Goal: Find specific page/section: Find specific page/section

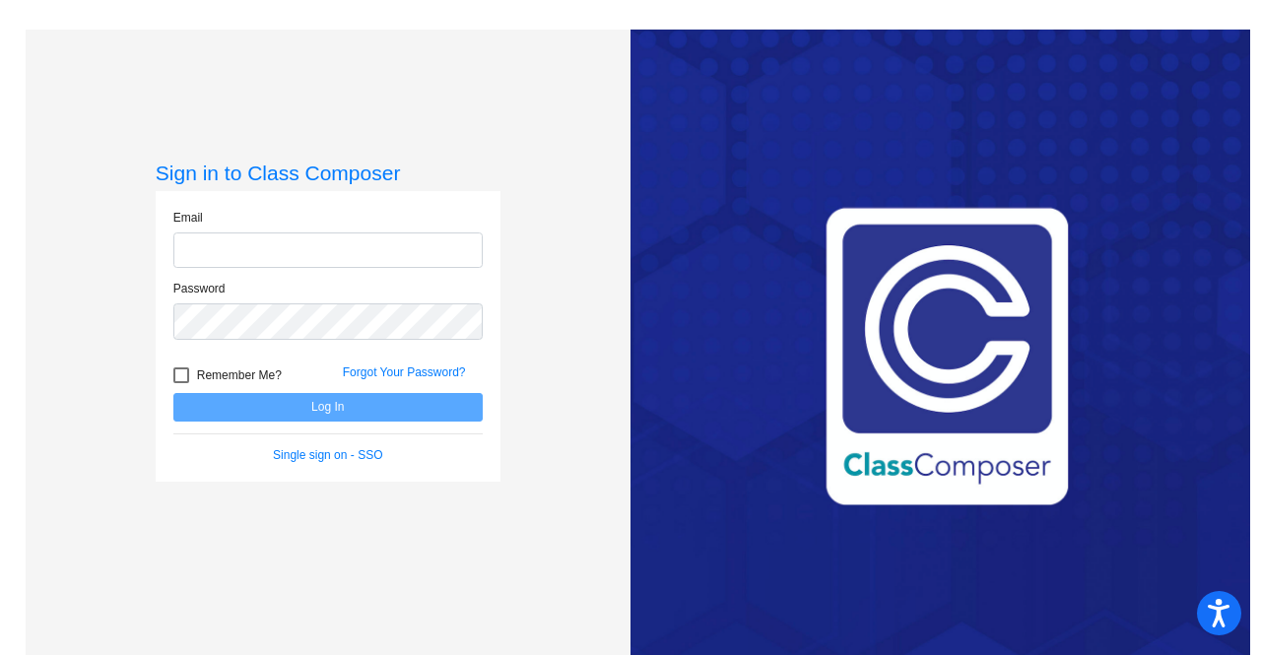
type input "[PERSON_NAME][EMAIL_ADDRESS][PERSON_NAME][DOMAIN_NAME]"
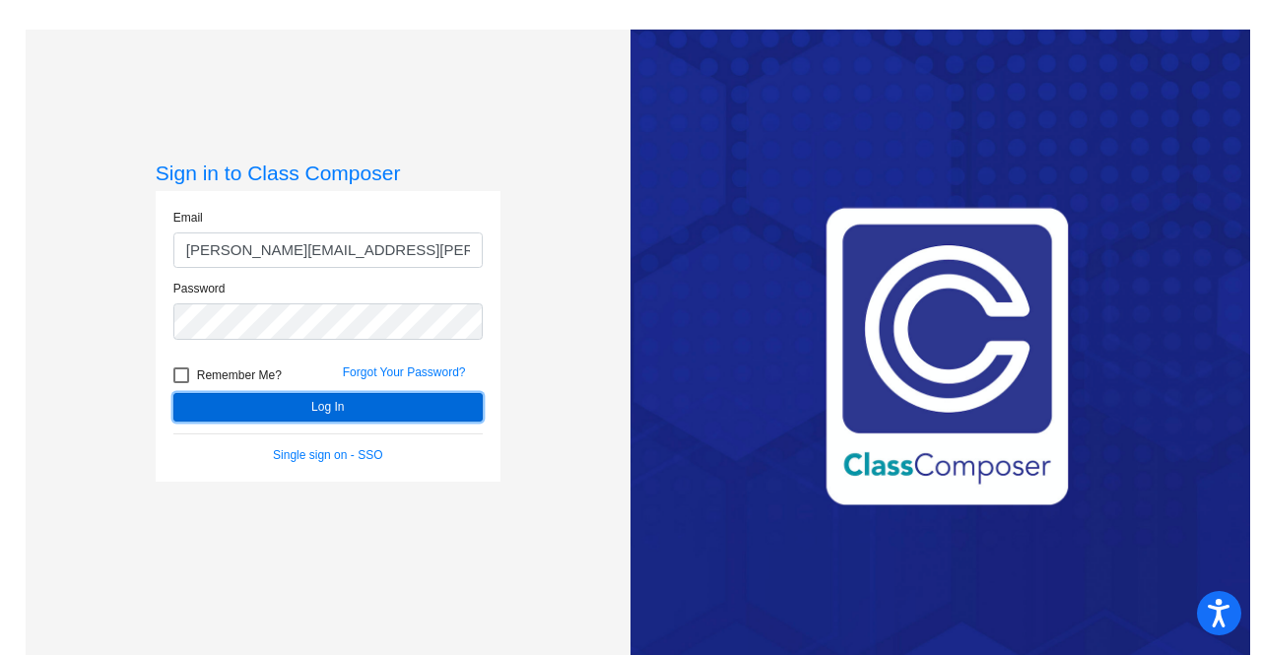
click at [316, 405] on button "Log In" at bounding box center [327, 407] width 309 height 29
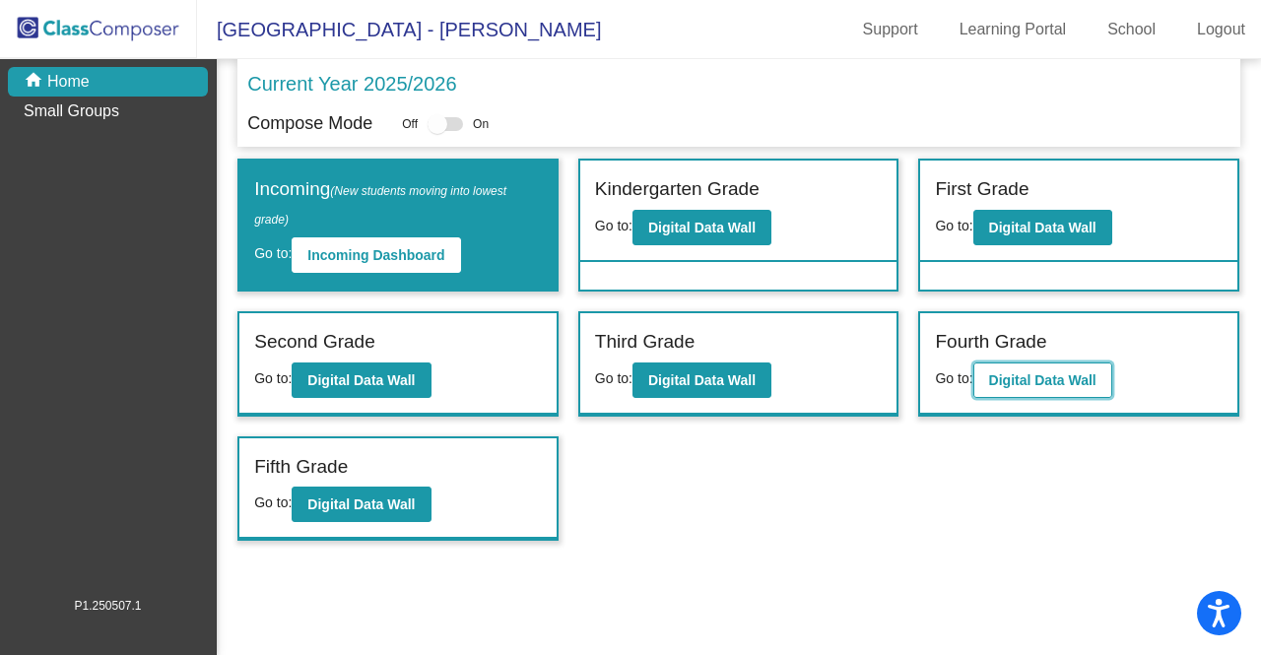
click at [1037, 374] on b "Digital Data Wall" at bounding box center [1042, 380] width 107 height 16
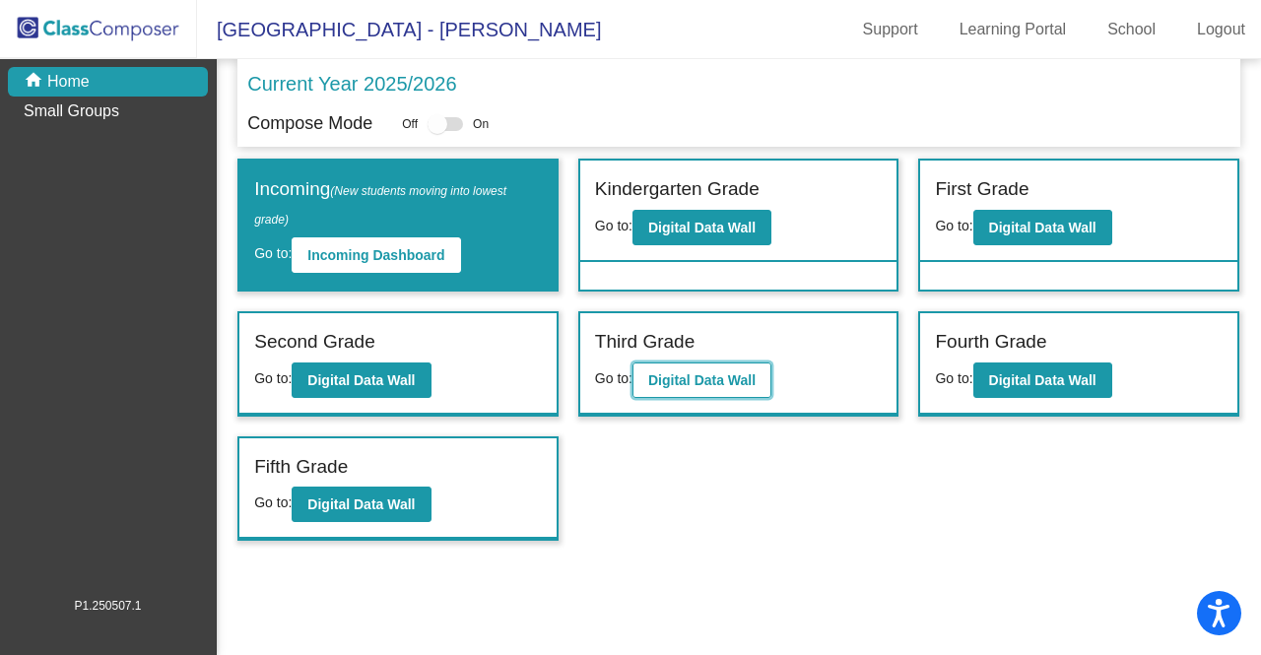
click at [705, 363] on button "Digital Data Wall" at bounding box center [701, 379] width 139 height 35
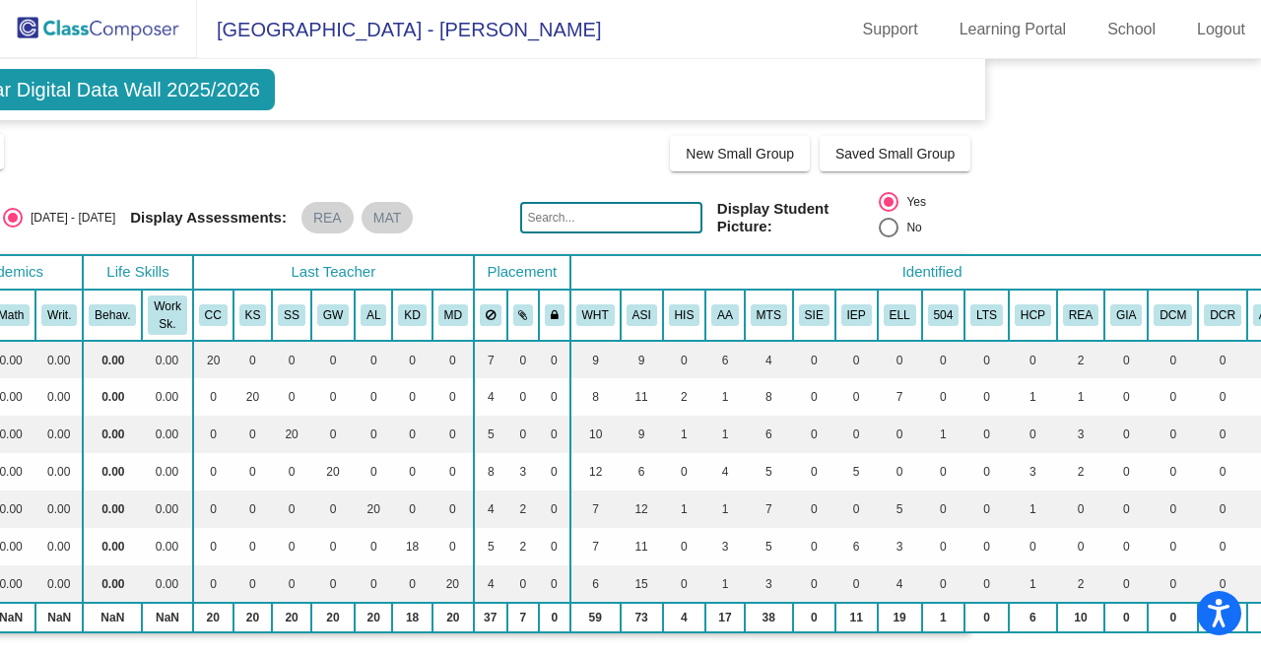
scroll to position [0, 288]
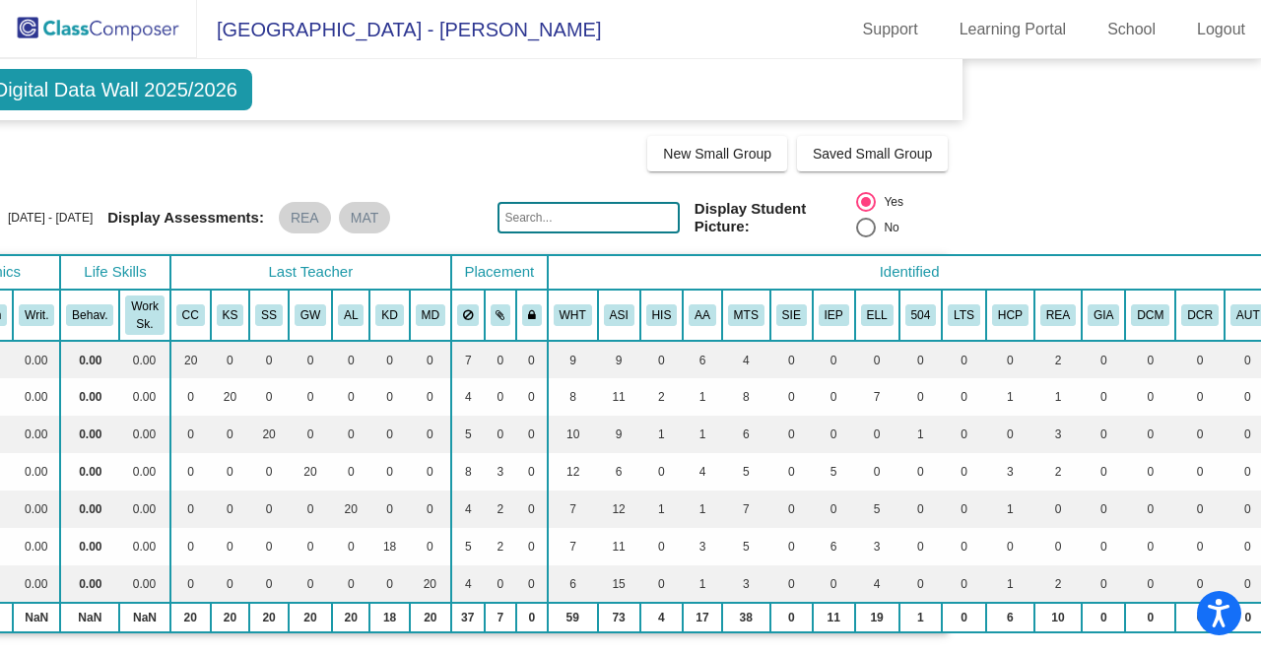
drag, startPoint x: 1249, startPoint y: 93, endPoint x: 1260, endPoint y: 195, distance: 103.0
click at [1260, 195] on mat-sidenav-content "Third Grade Current Year Digital Data Wall 2025/2026 Add, Move, or Retain Stude…" at bounding box center [630, 357] width 1261 height 596
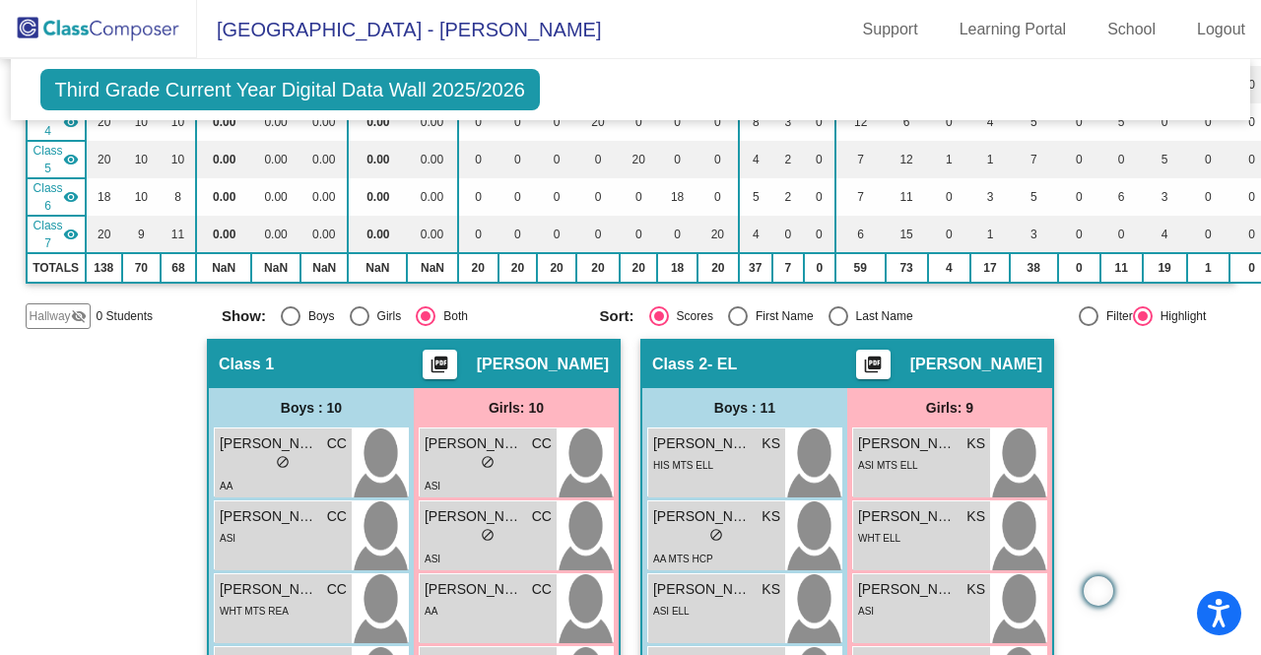
scroll to position [0, 0]
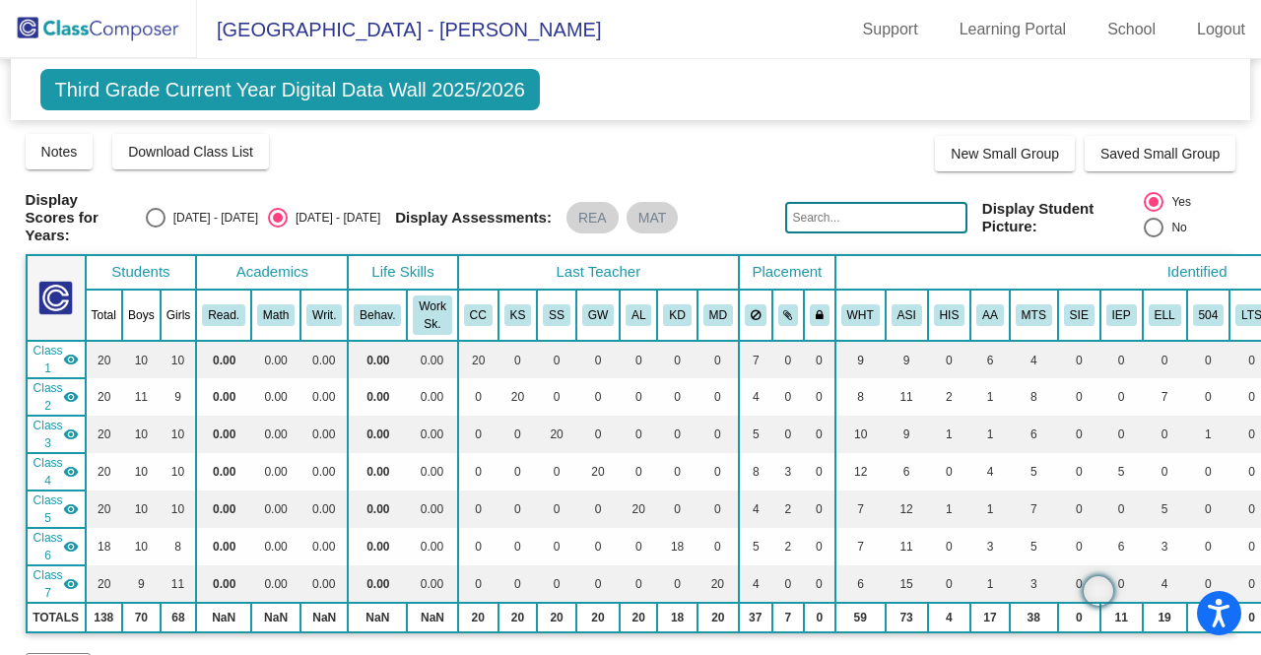
click at [741, 167] on div "Notes Download Class List Import Students New Small Group Saved Small Group" at bounding box center [631, 151] width 1211 height 39
